Goal: Task Accomplishment & Management: Use online tool/utility

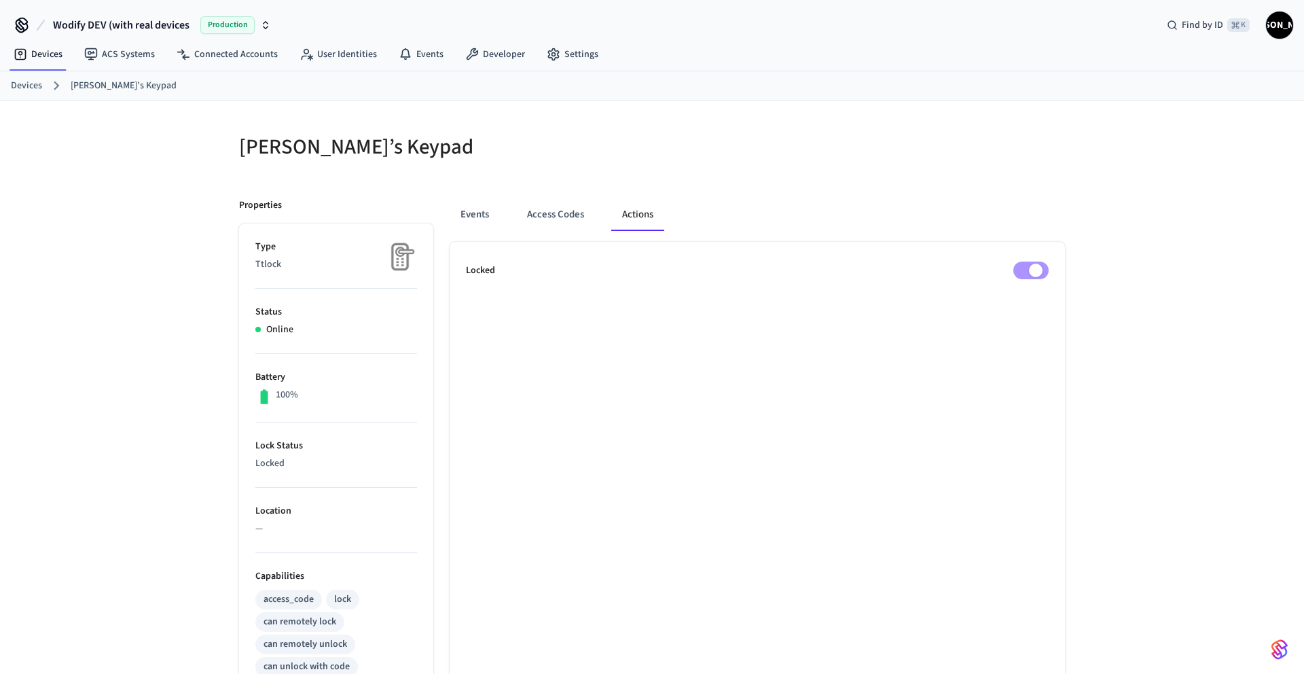
scroll to position [4, 0]
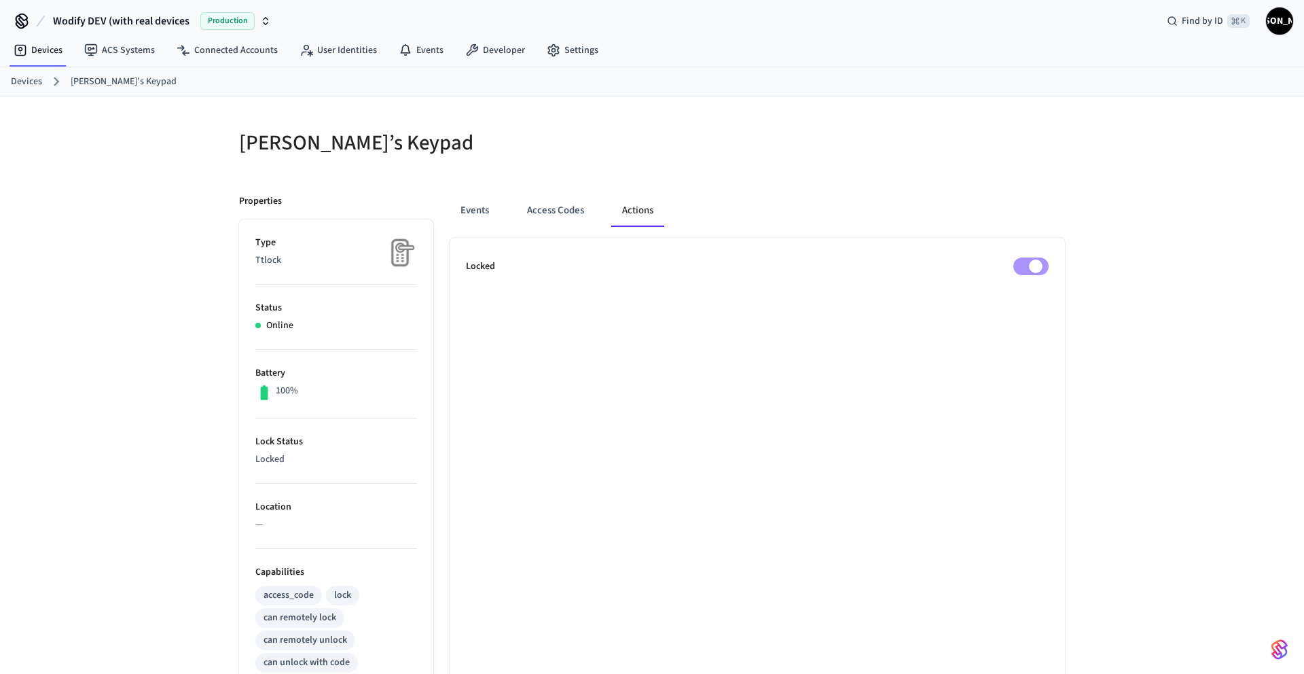
click at [14, 82] on link "Devices" at bounding box center [26, 82] width 31 height 14
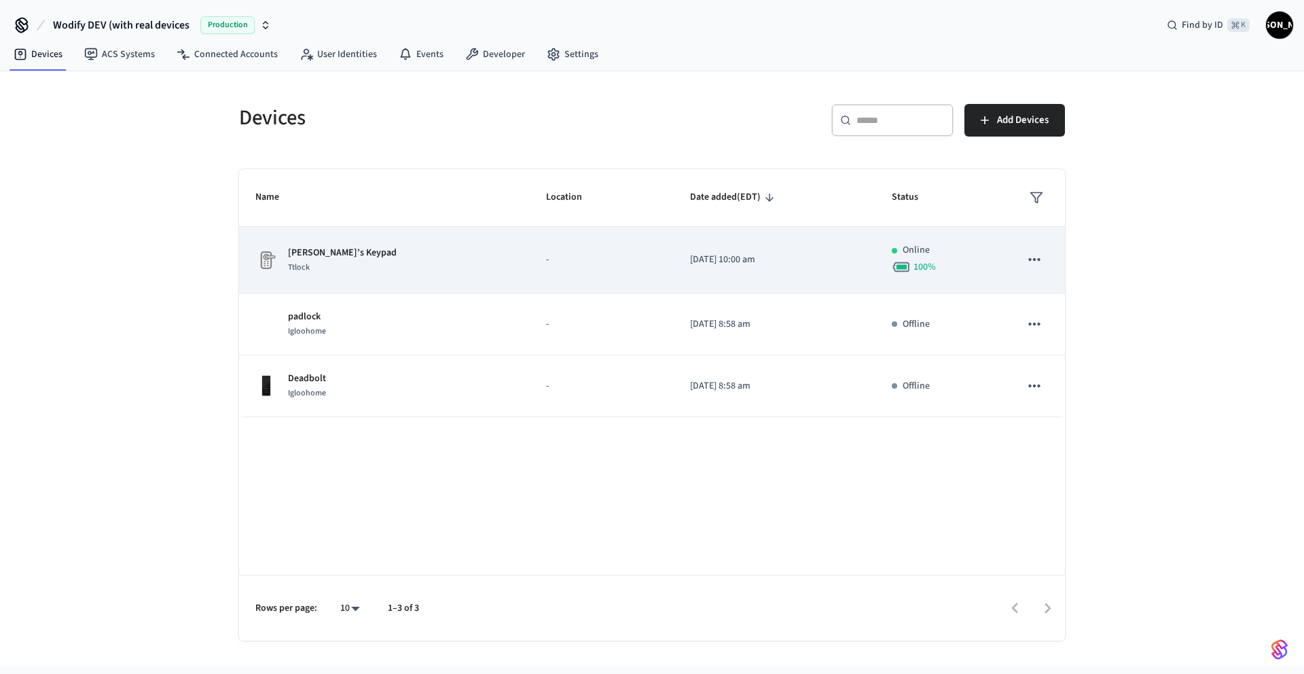
click at [387, 285] on td "[PERSON_NAME]’s Keypad Ttlock" at bounding box center [384, 260] width 291 height 67
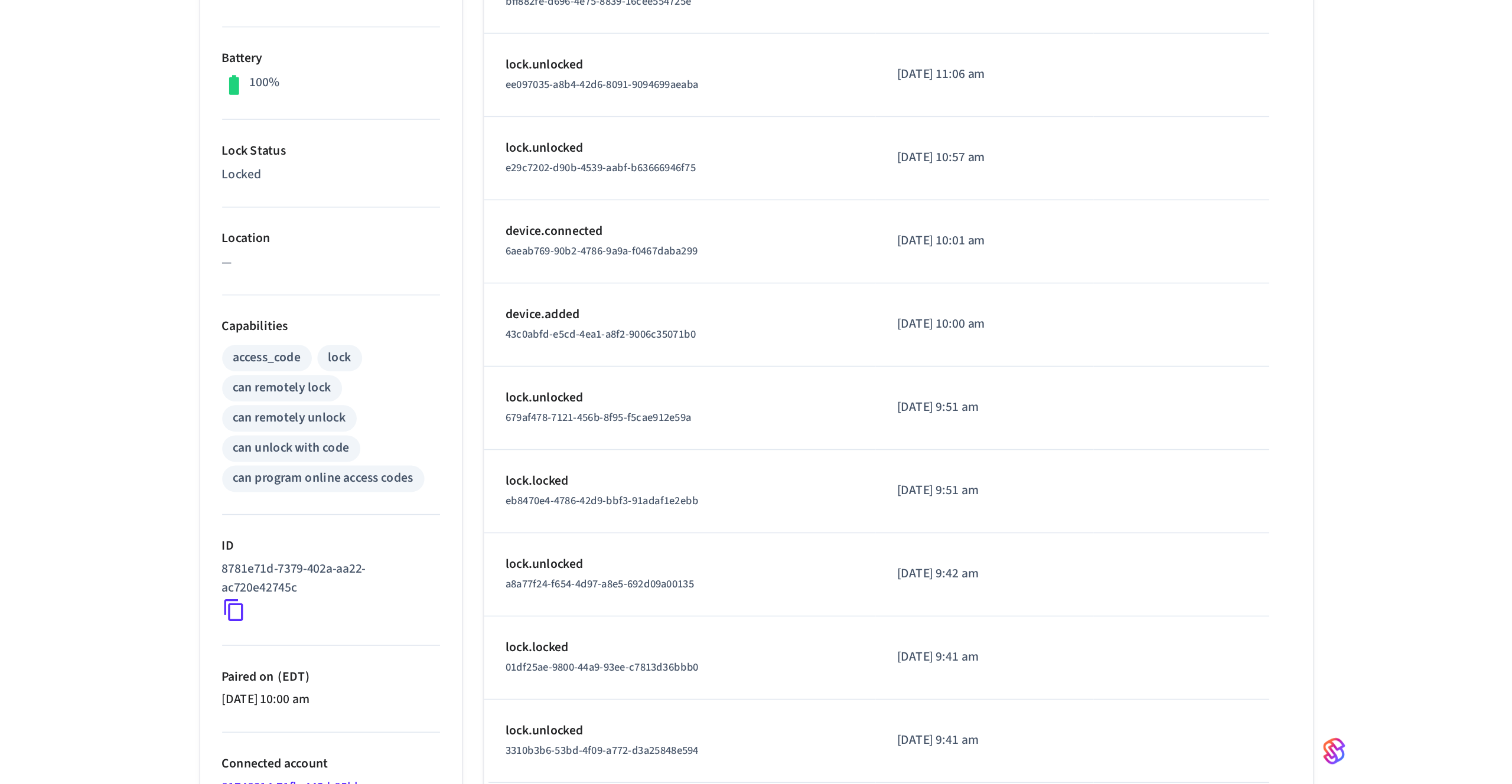
scroll to position [91, 0]
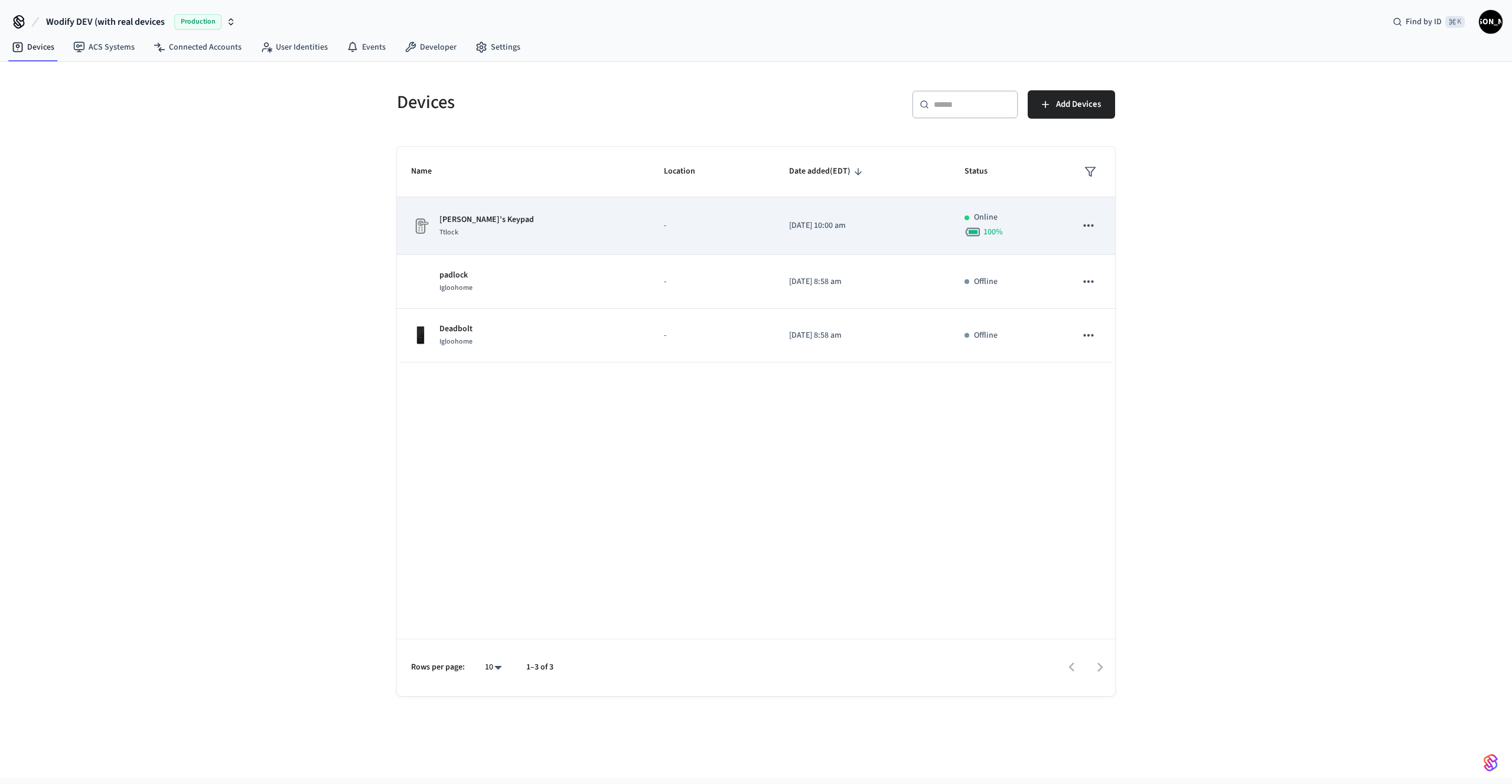
click at [544, 227] on div "[PERSON_NAME]’s Keypad Ttlock" at bounding box center [523, 226] width 224 height 25
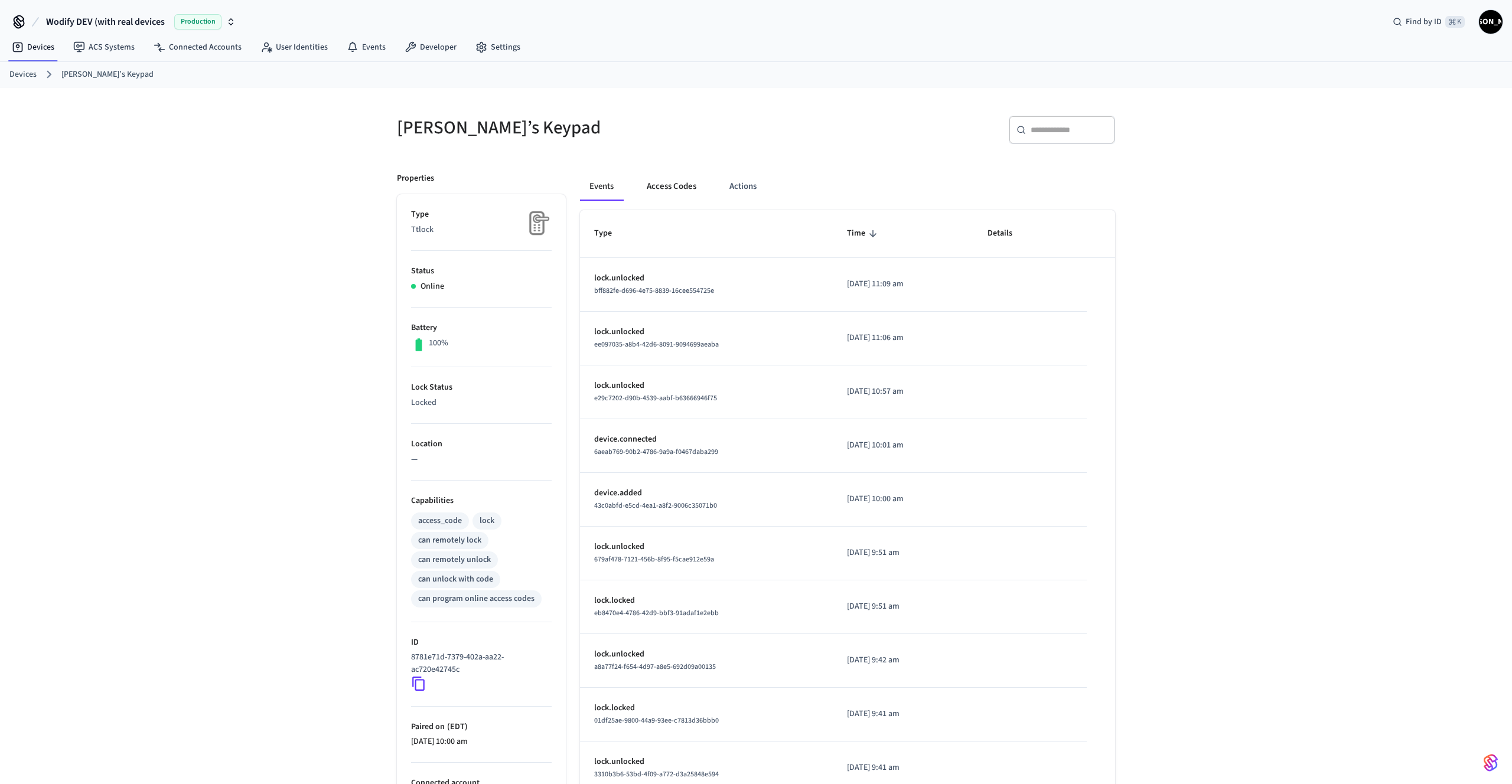
click at [669, 177] on button "Access Codes" at bounding box center [671, 186] width 69 height 29
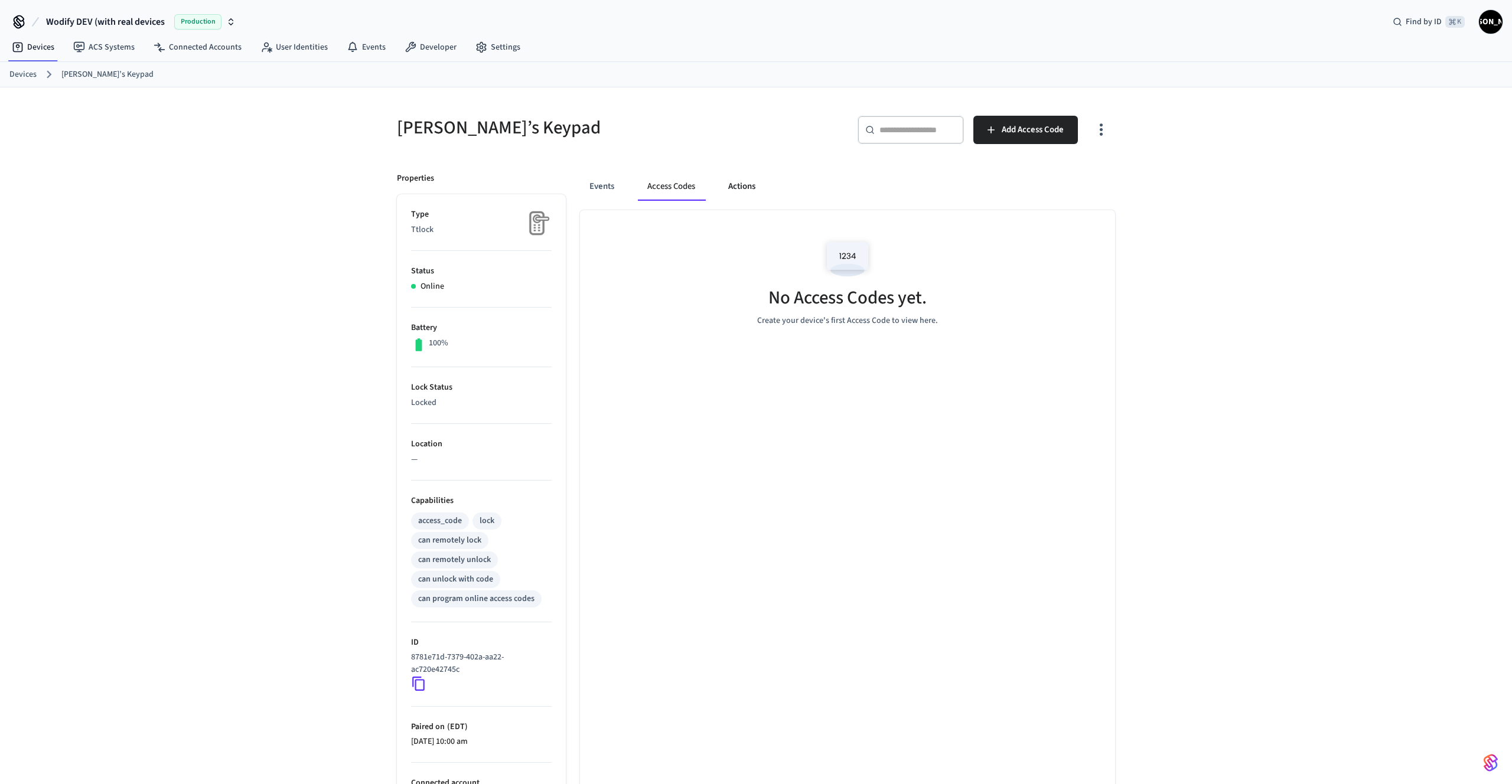
click at [744, 188] on button "Actions" at bounding box center [742, 186] width 46 height 29
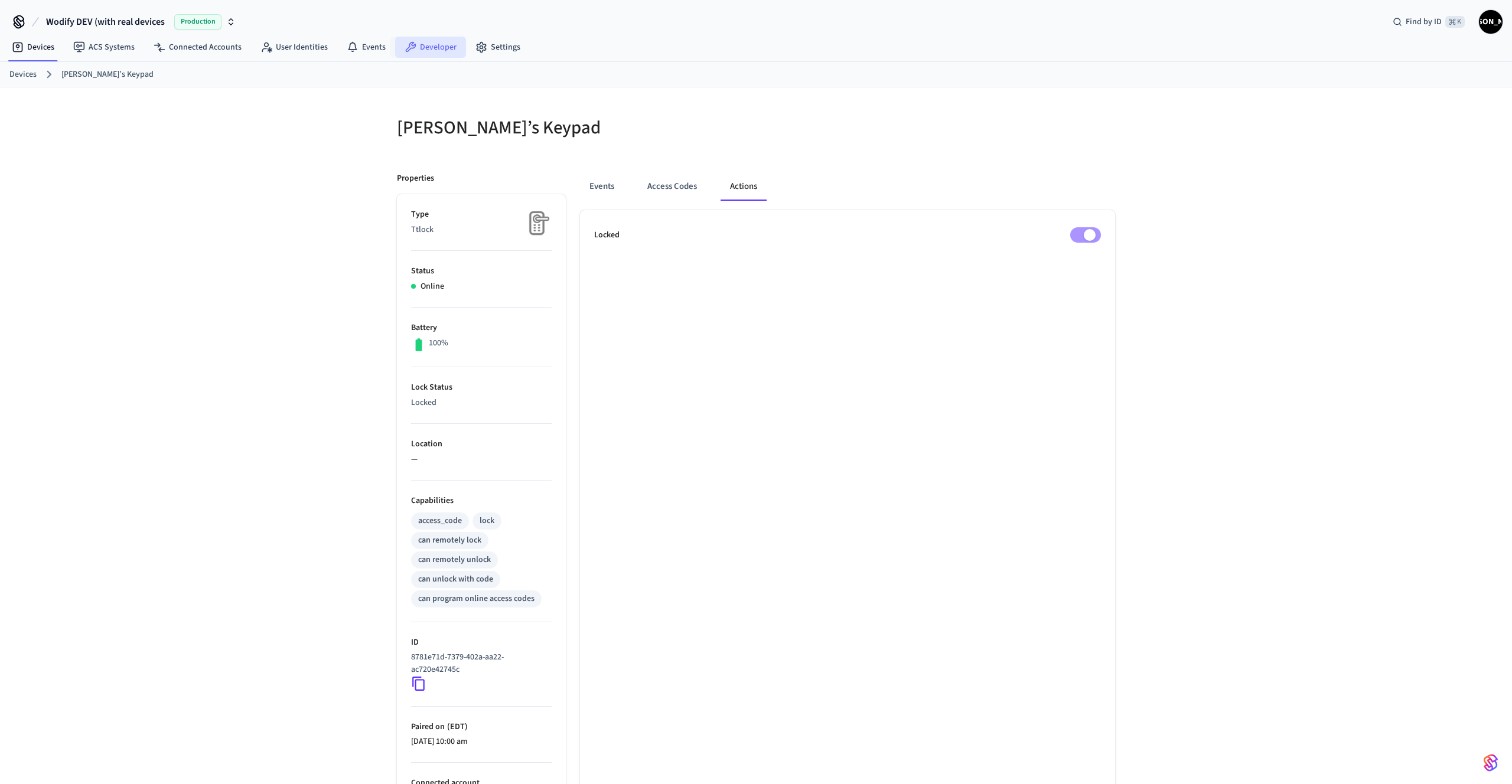
click at [405, 43] on icon at bounding box center [410, 48] width 12 height 12
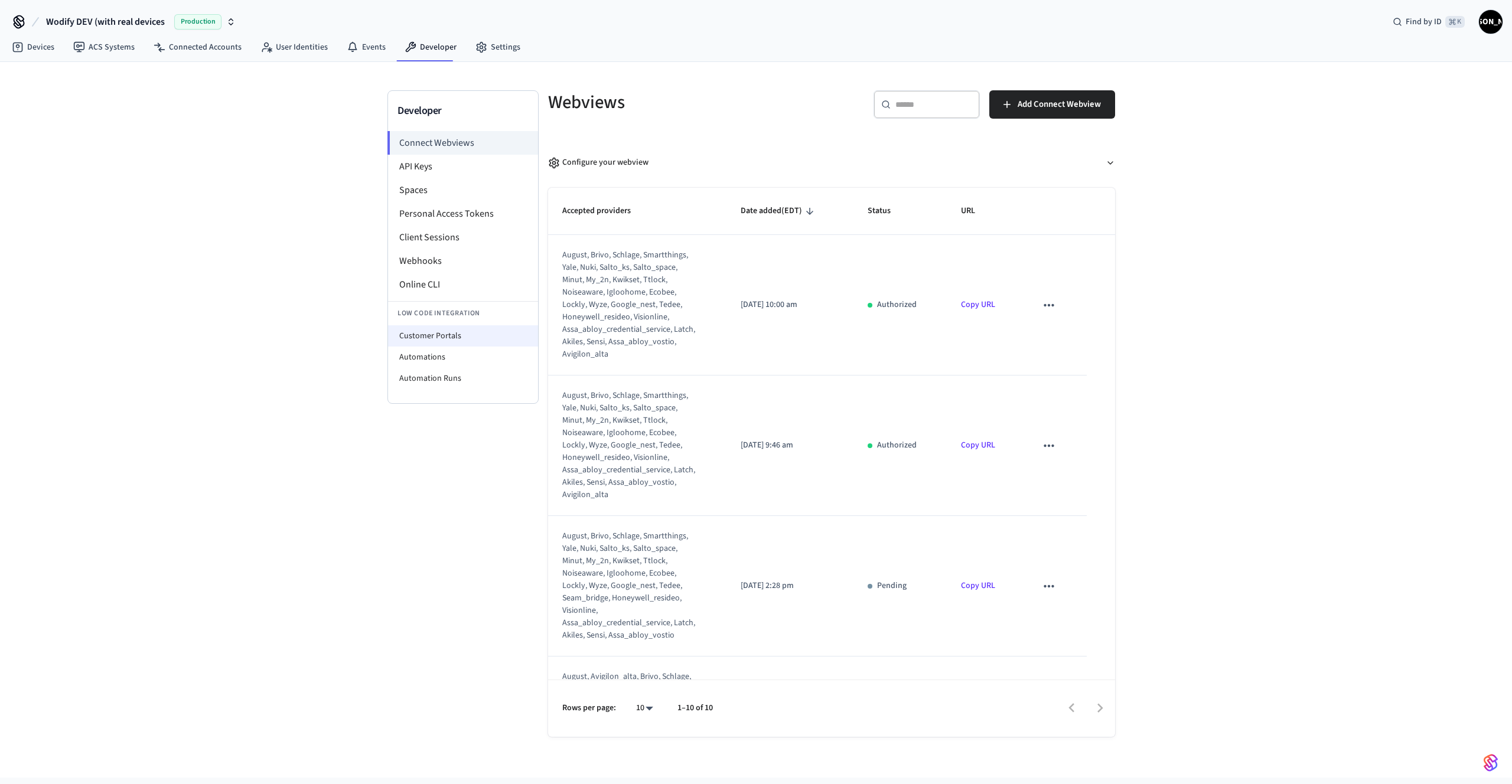
click at [441, 341] on li "Customer Portals" at bounding box center [463, 336] width 150 height 21
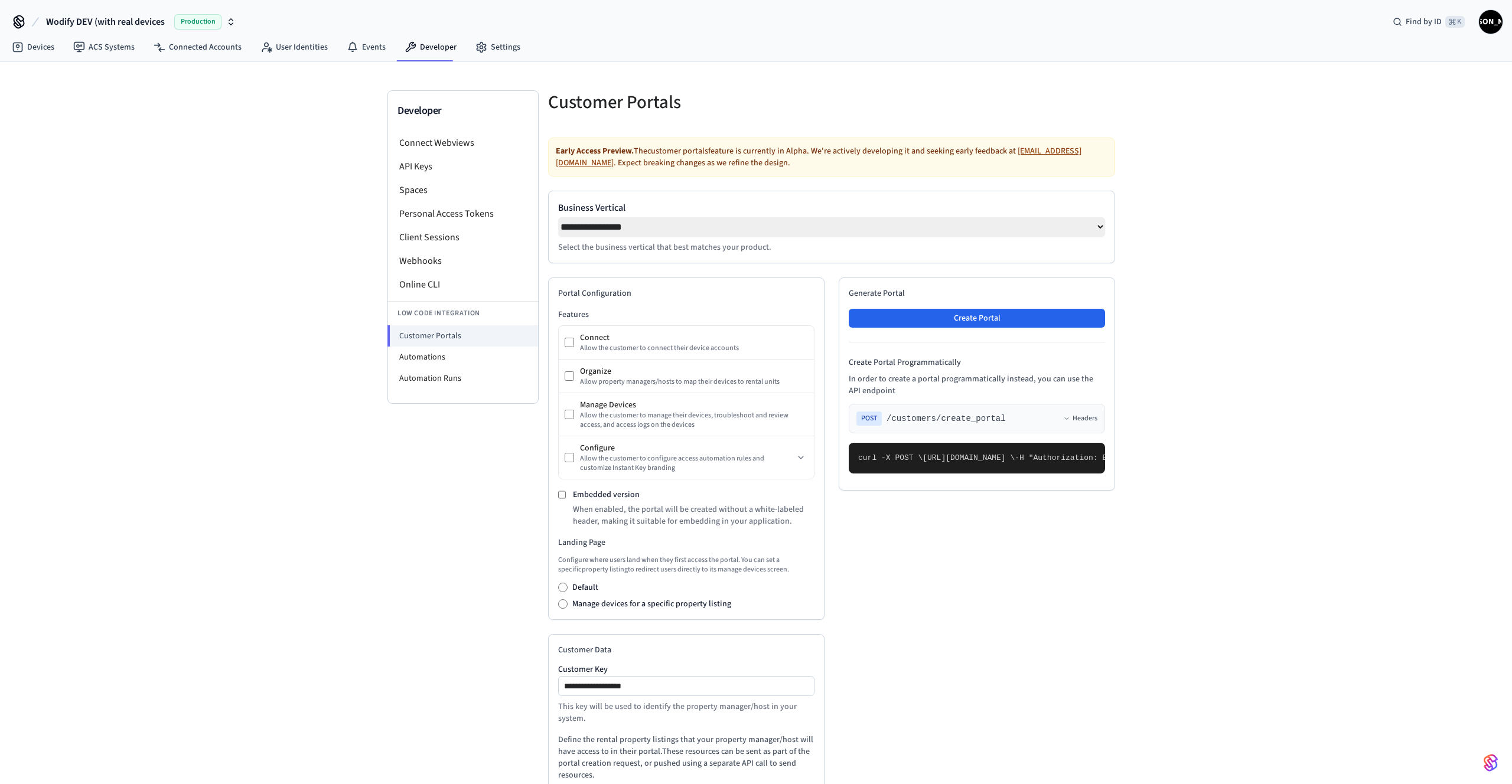
click at [1102, 230] on select "**********" at bounding box center [831, 227] width 547 height 19
select select "**********"
click at [558, 217] on select "**********" at bounding box center [831, 227] width 547 height 19
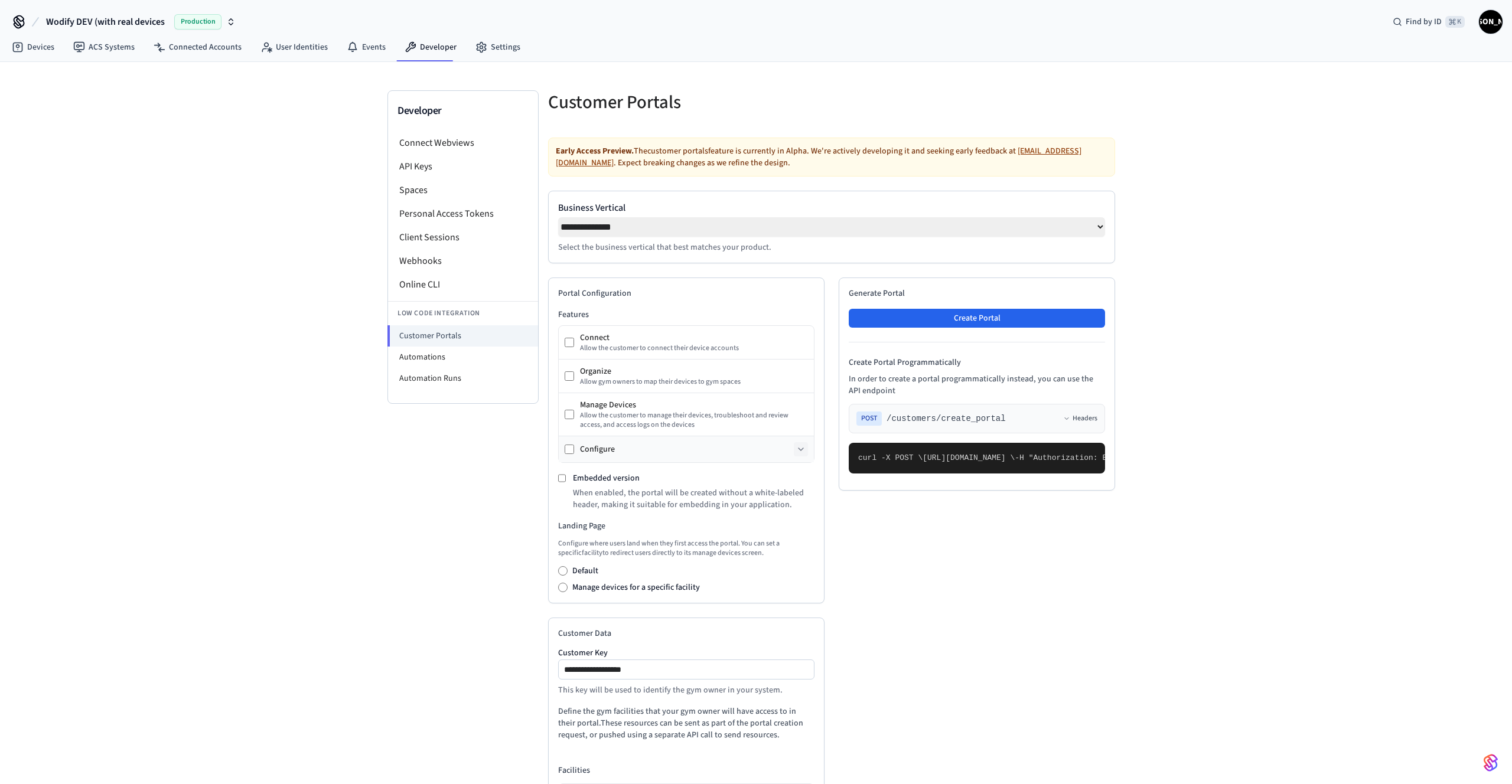
click at [802, 454] on icon at bounding box center [801, 449] width 10 height 10
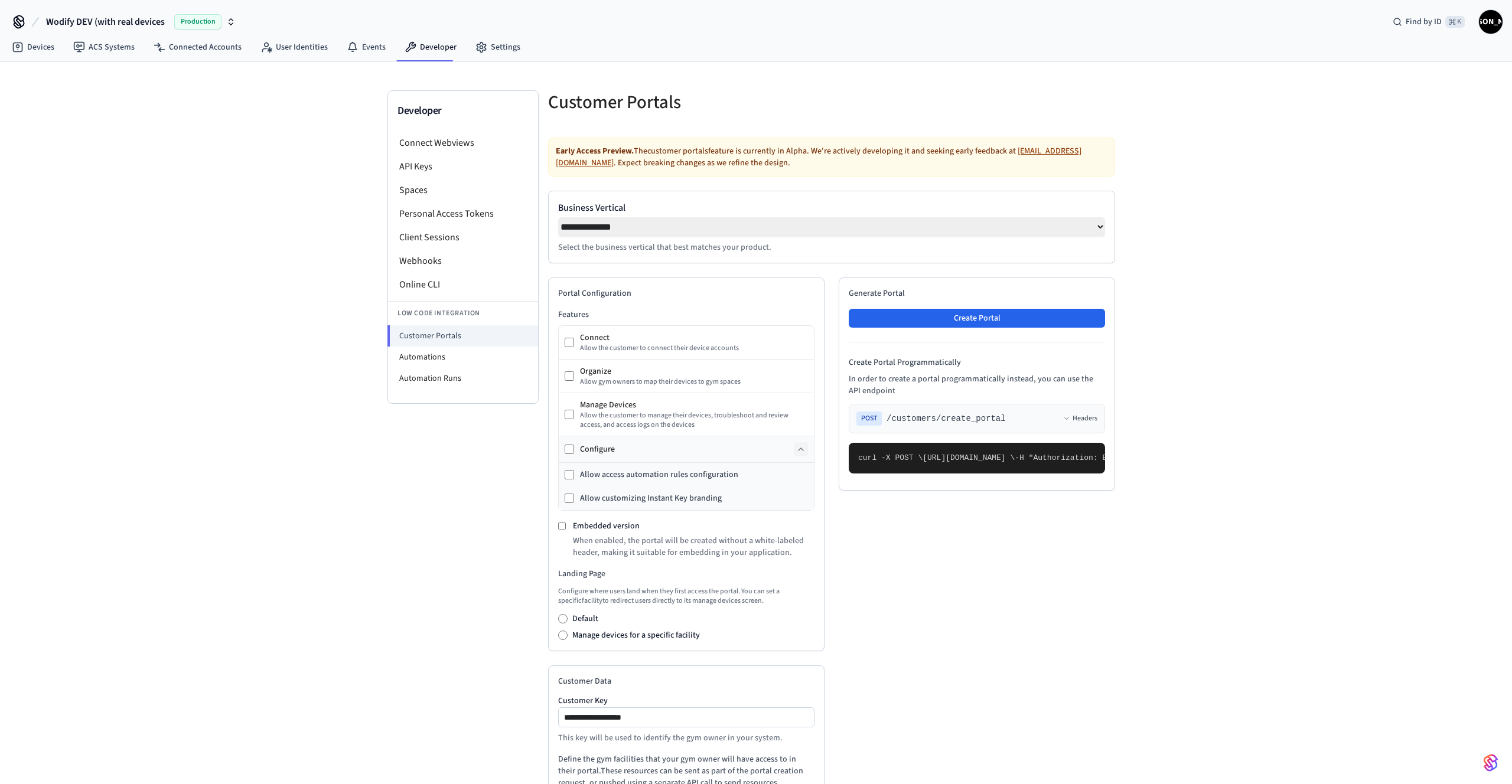
click at [689, 478] on div "Allow access automation rules configuration" at bounding box center [659, 475] width 158 height 12
click at [992, 320] on button "Create Portal" at bounding box center [976, 318] width 256 height 19
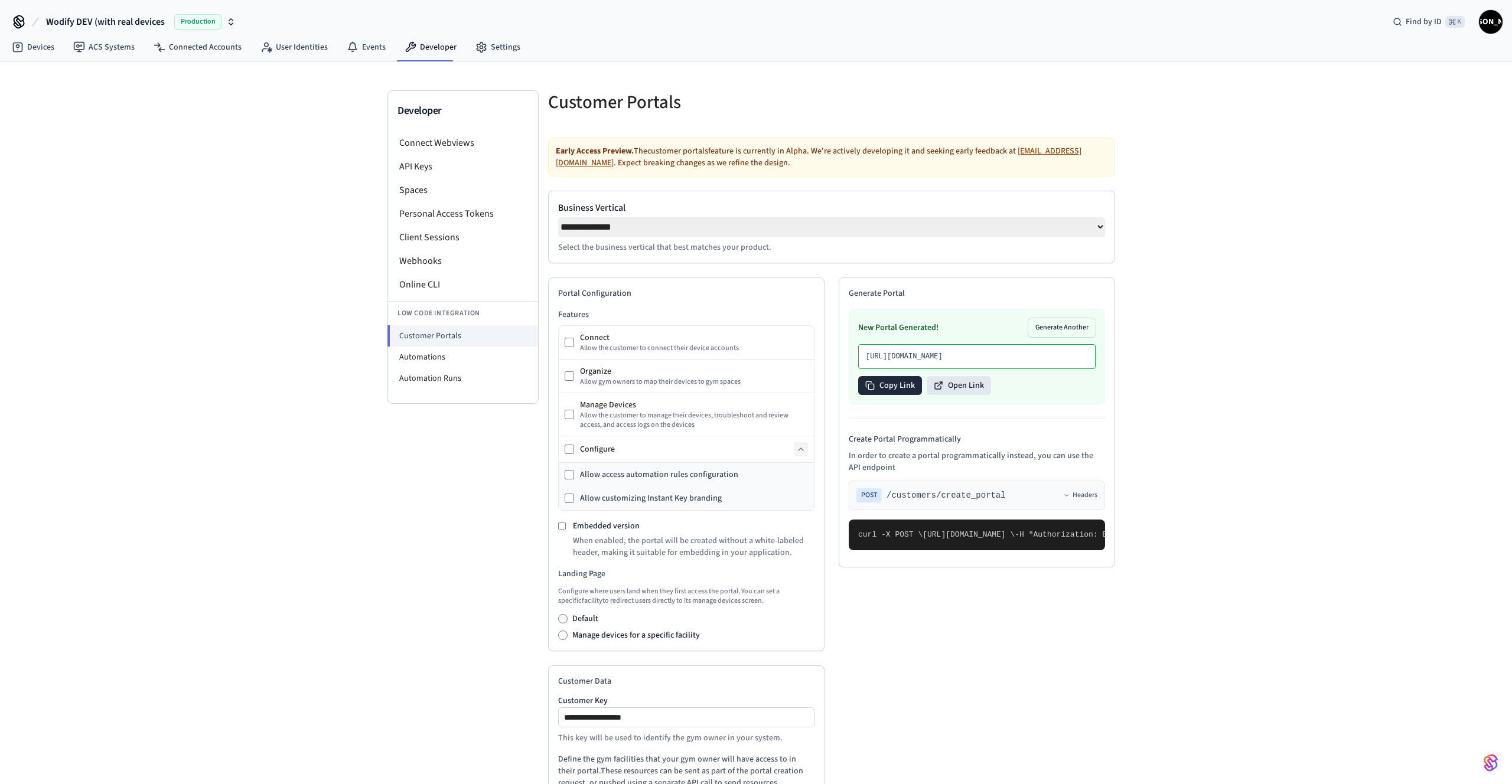
click at [897, 395] on button "Copy Link" at bounding box center [889, 386] width 63 height 19
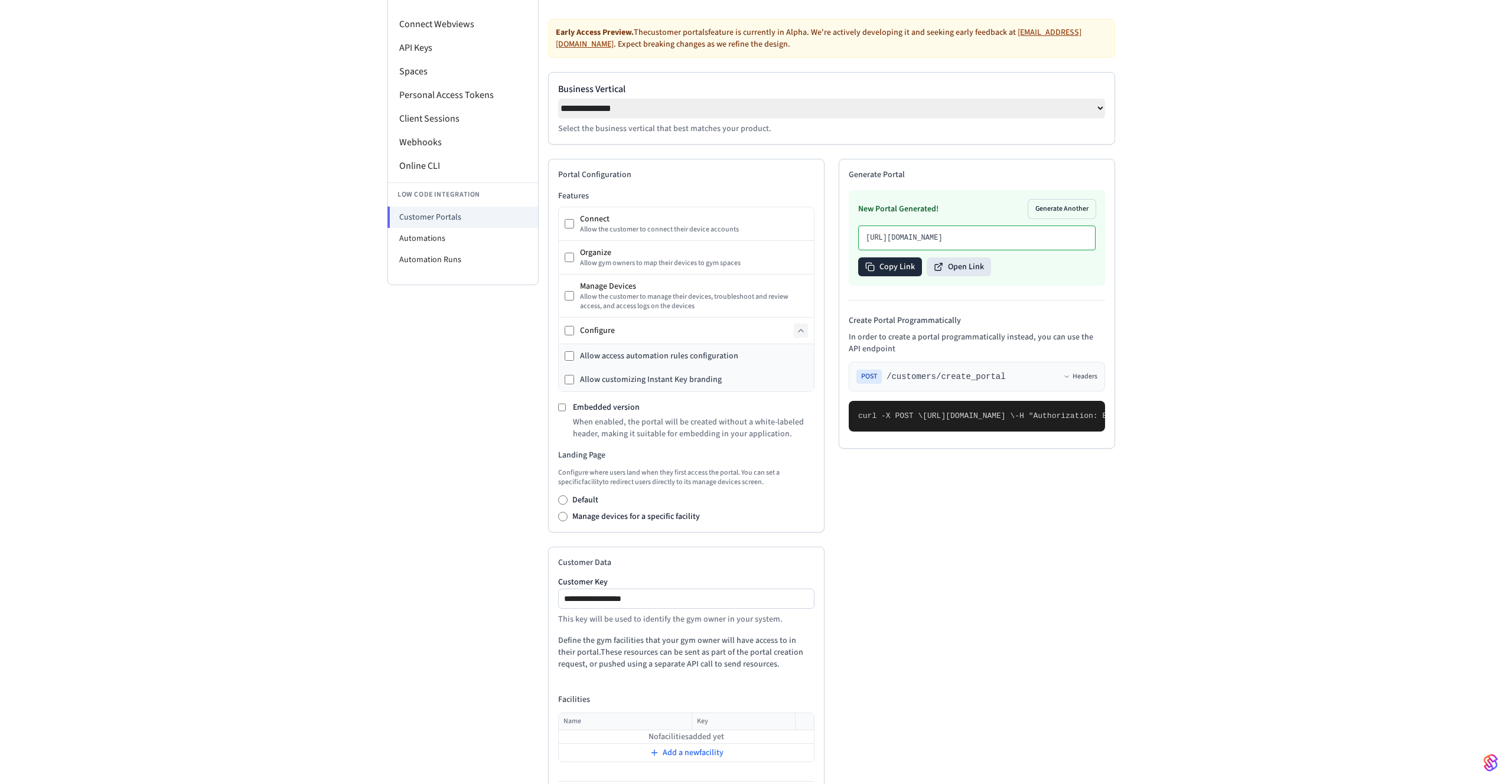
scroll to position [119, 0]
click at [1088, 381] on button "Headers" at bounding box center [1080, 375] width 34 height 10
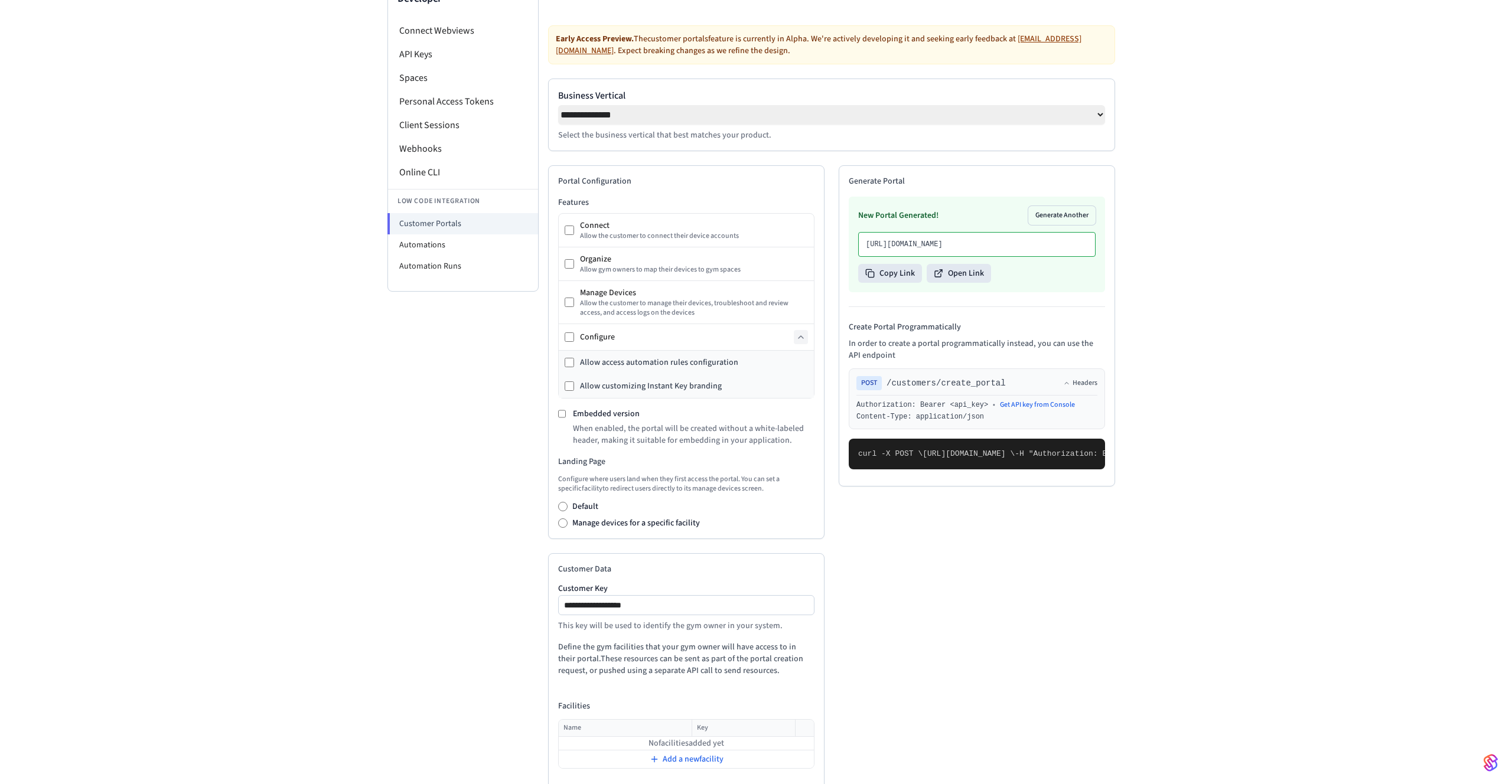
scroll to position [170, 0]
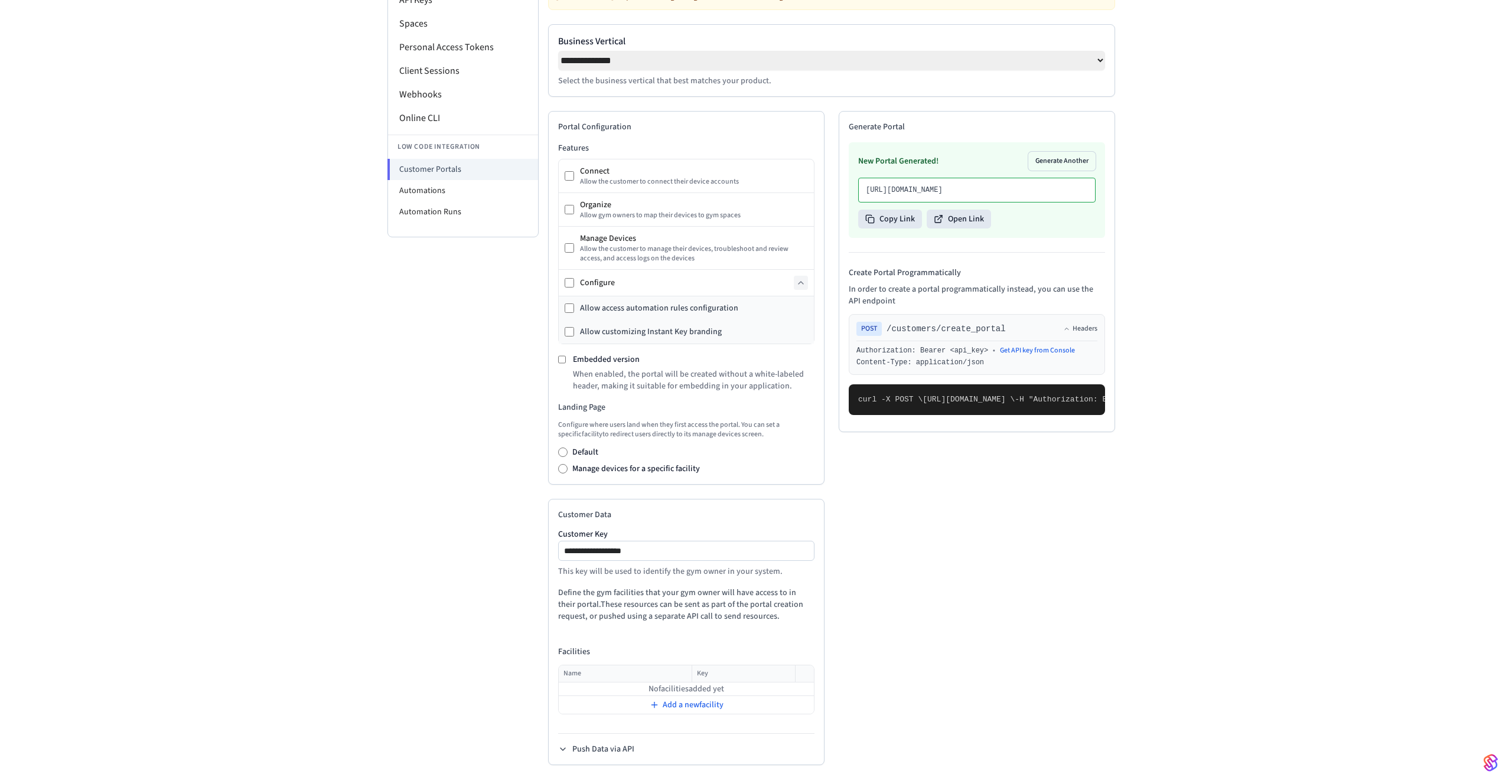
drag, startPoint x: 879, startPoint y: 626, endPoint x: 850, endPoint y: 479, distance: 149.8
click at [850, 415] on pre "curl -X POST \ [URL][DOMAIN_NAME] \ -H "Authorization: Bearer seam_api_key_1234…" at bounding box center [976, 399] width 256 height 30
drag, startPoint x: 885, startPoint y: 467, endPoint x: 862, endPoint y: 641, distance: 175.5
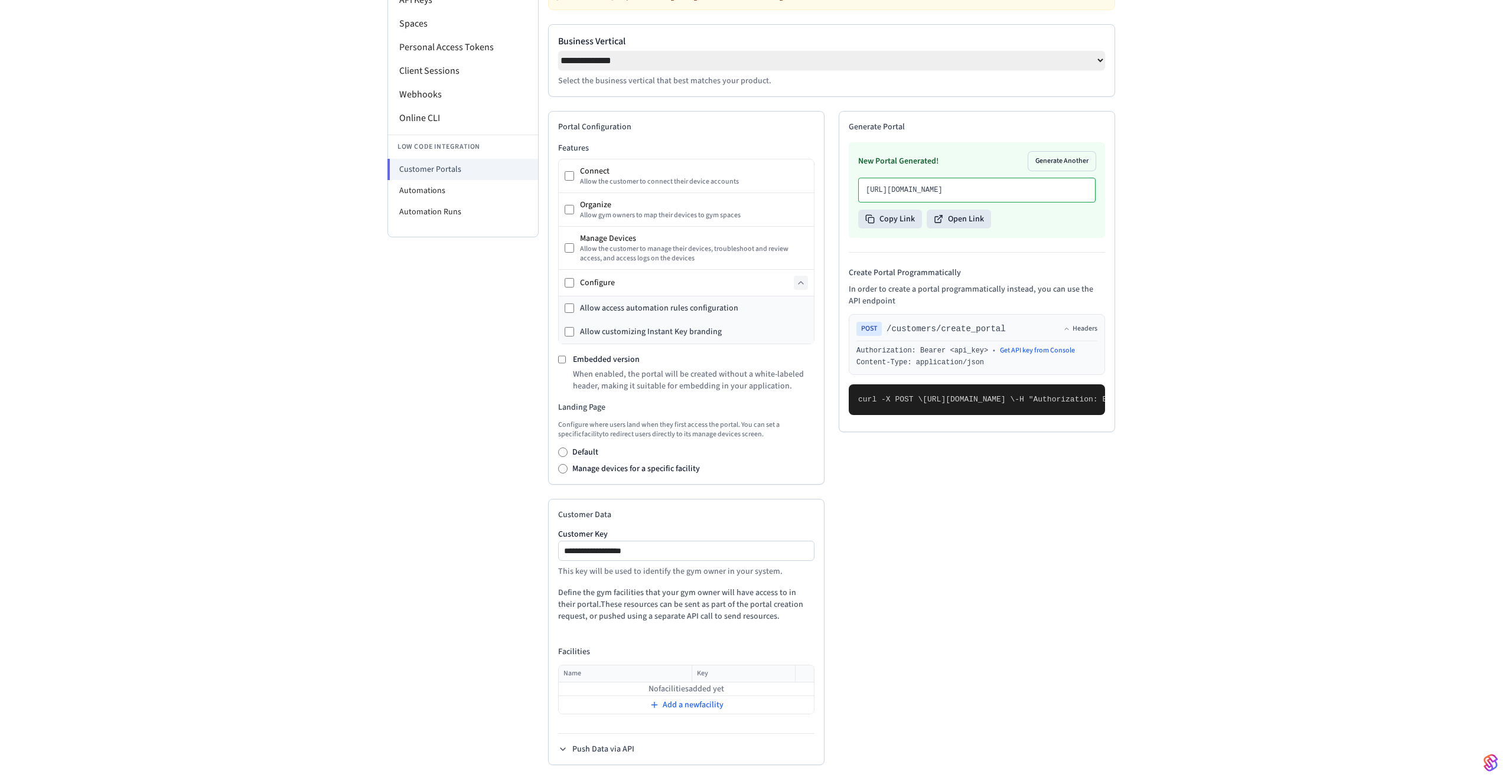
copy code "{ "is_embedded": true, "features": { "connect": { "exclude": false }, "organize…"
click at [933, 335] on span "/customers/create_portal" at bounding box center [946, 329] width 119 height 12
drag, startPoint x: 1007, startPoint y: 347, endPoint x: 885, endPoint y: 345, distance: 122.0
click at [885, 336] on div "POST /customers/create_portal Headers" at bounding box center [976, 329] width 241 height 14
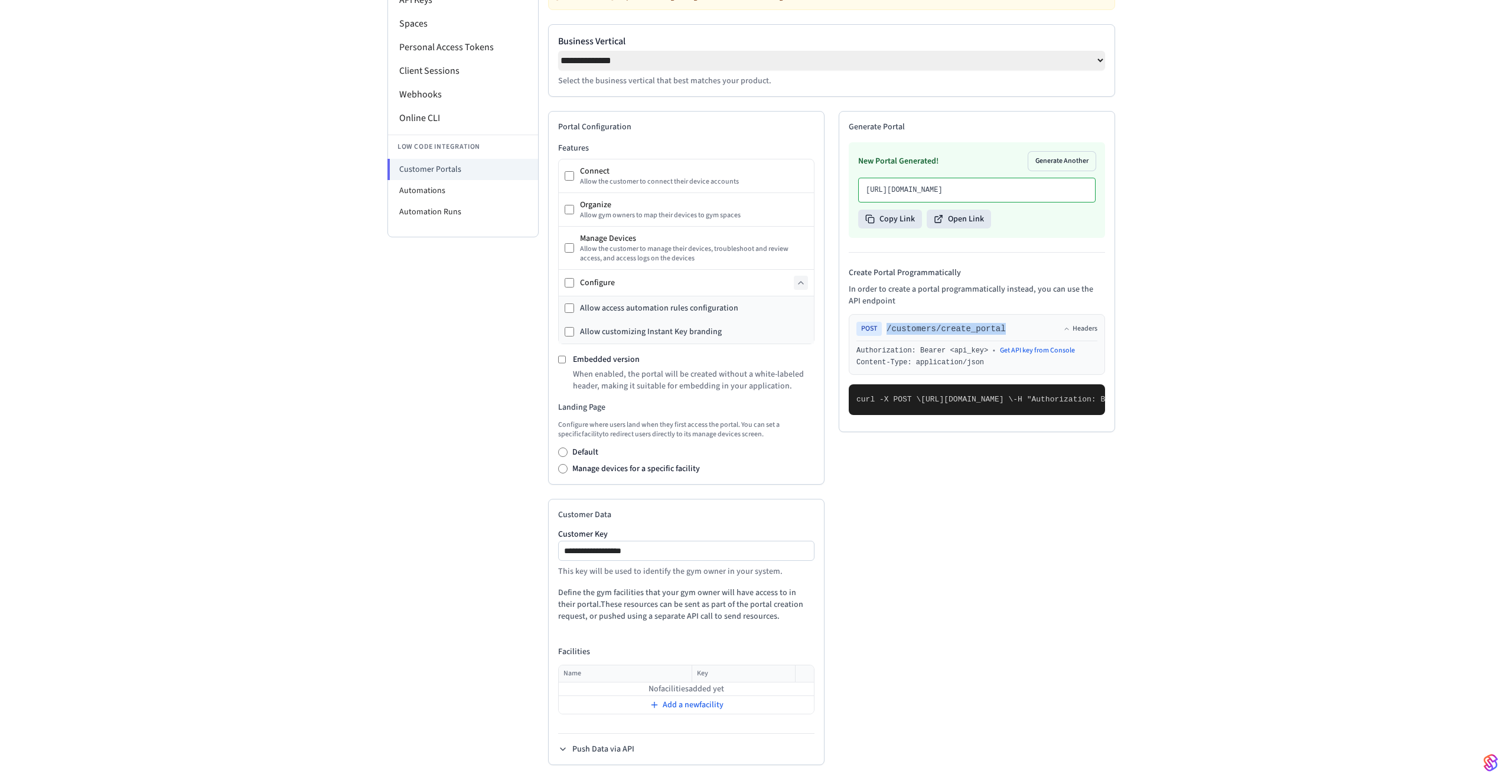
scroll to position [0, 26]
click at [989, 404] on span "[URL][DOMAIN_NAME] \" at bounding box center [943, 399] width 92 height 9
drag, startPoint x: 1076, startPoint y: 430, endPoint x: 969, endPoint y: 426, distance: 107.1
click at [969, 404] on span "[URL][DOMAIN_NAME] \" at bounding box center [943, 399] width 92 height 9
copy span "customers/create_portal"
